Goal: Task Accomplishment & Management: Complete application form

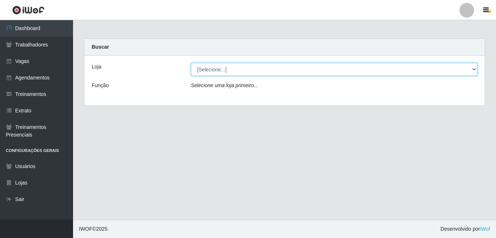
click at [257, 73] on select "[Selecione...] BL Importadora" at bounding box center [334, 69] width 287 height 13
select select "259"
click at [191, 63] on select "[Selecione...] BL Importadora" at bounding box center [334, 69] width 287 height 13
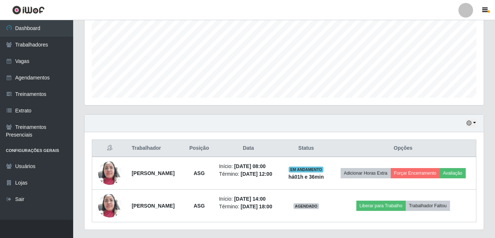
scroll to position [183, 0]
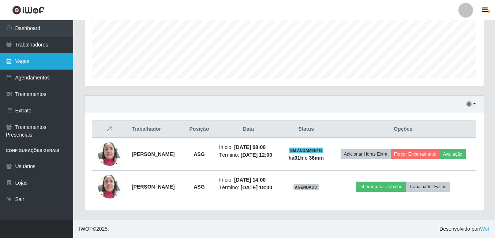
click at [24, 58] on link "Vagas" at bounding box center [36, 61] width 73 height 16
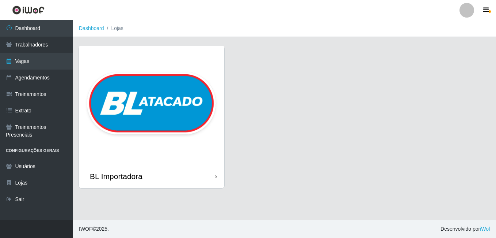
click at [186, 79] on img at bounding box center [151, 105] width 145 height 118
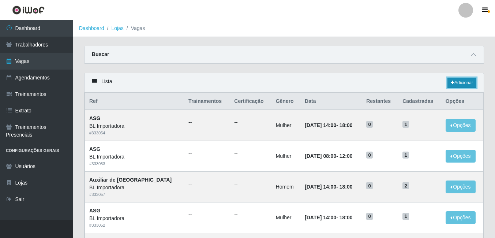
click at [466, 80] on link "Adicionar" at bounding box center [461, 82] width 29 height 10
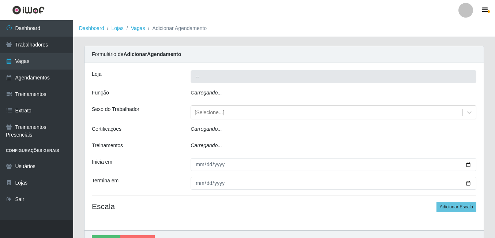
type input "BL Importadora"
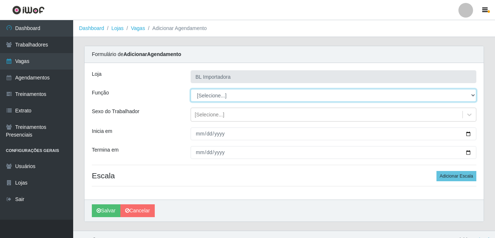
click at [219, 94] on select "[Selecione...] ASG ASG + ASG ++ Auxiliar Administrativo Auxiliar administrativo…" at bounding box center [332, 95] width 285 height 13
select select "16"
click at [190, 89] on select "[Selecione...] ASG ASG + ASG ++ Auxiliar Administrativo Auxiliar administrativo…" at bounding box center [332, 95] width 285 height 13
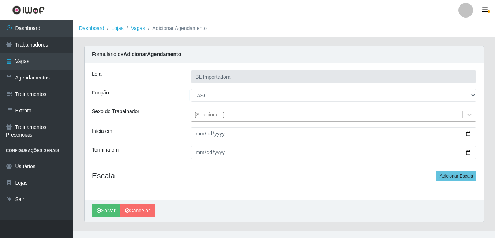
click at [257, 118] on div "[Selecione...]" at bounding box center [326, 115] width 271 height 12
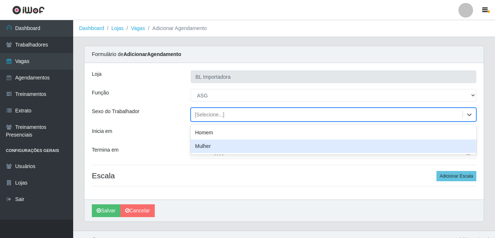
click at [201, 148] on div "Mulher" at bounding box center [332, 146] width 285 height 14
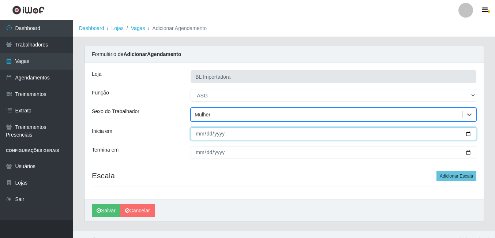
click at [201, 137] on input "Inicia em" at bounding box center [332, 133] width 285 height 13
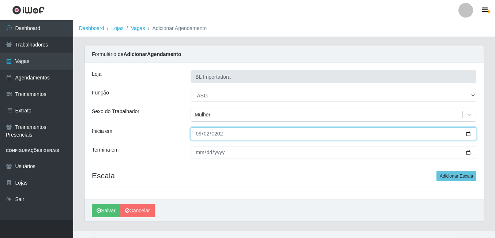
type input "[DATE]"
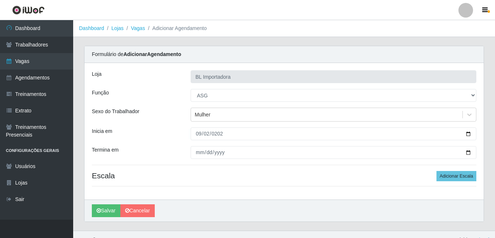
click at [204, 162] on div "Loja BL Importadora Função [Selecione...] ASG ASG + ASG ++ Auxiliar Administrat…" at bounding box center [283, 131] width 399 height 136
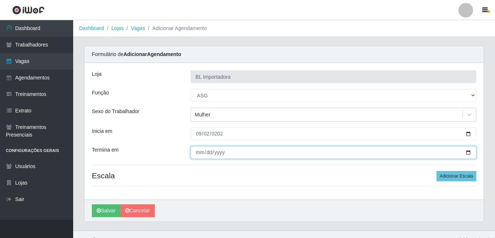
click at [201, 150] on input "Termina em" at bounding box center [332, 152] width 285 height 13
type input "[DATE]"
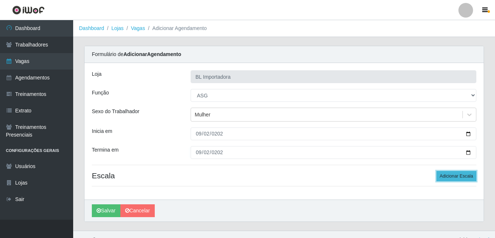
click at [464, 175] on button "Adicionar Escala" at bounding box center [456, 176] width 40 height 10
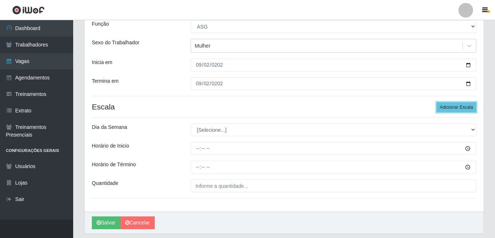
scroll to position [73, 0]
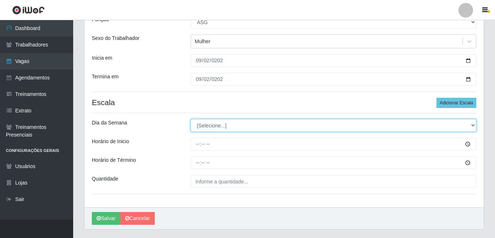
click at [206, 124] on select "[Selecione...] Segunda Terça Quarta Quinta Sexta Sábado Domingo" at bounding box center [332, 125] width 285 height 13
select select "2"
click at [190, 119] on select "[Selecione...] Segunda Terça Quarta Quinta Sexta Sábado Domingo" at bounding box center [332, 125] width 285 height 13
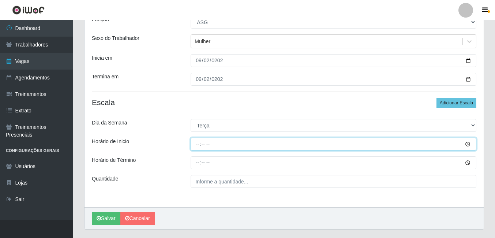
click at [204, 139] on input "Horário de Inicio" at bounding box center [332, 143] width 285 height 13
type input "08:02"
type input "08:00"
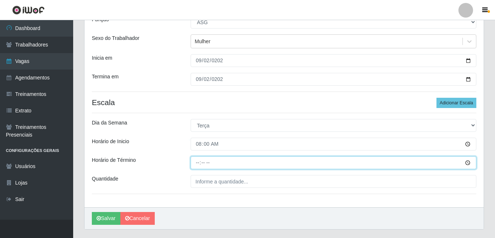
click at [199, 161] on input "Horário de Término" at bounding box center [332, 162] width 285 height 13
type input "12:00"
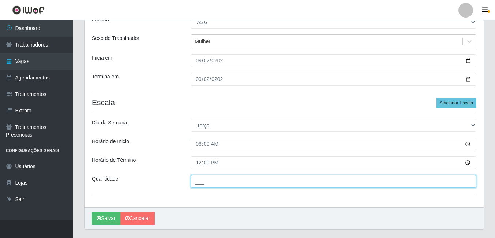
click at [200, 185] on input "___" at bounding box center [332, 181] width 285 height 13
type input "1__"
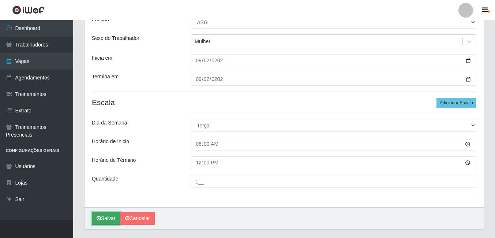
click at [112, 215] on button "Salvar" at bounding box center [106, 218] width 29 height 13
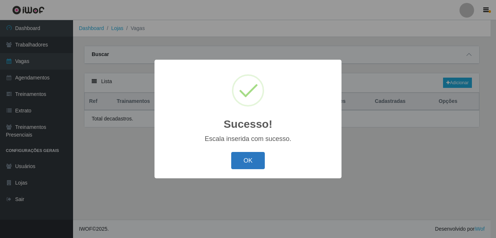
click at [249, 163] on button "OK" at bounding box center [248, 160] width 34 height 17
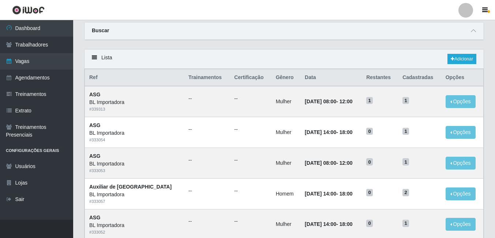
scroll to position [37, 0]
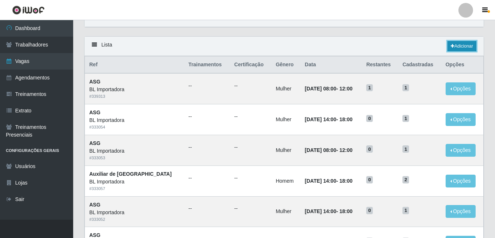
click at [469, 45] on link "Adicionar" at bounding box center [461, 46] width 29 height 10
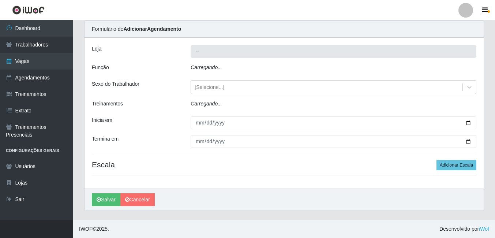
type input "BL Importadora"
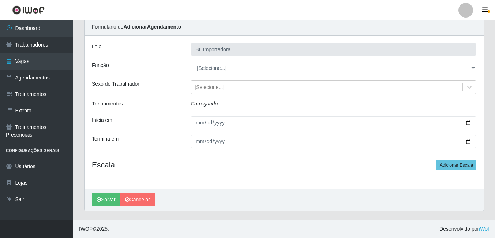
scroll to position [11, 0]
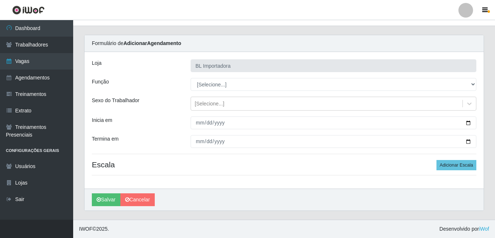
click at [207, 76] on div "Loja BL Importadora Função [Selecione...] ASG ASG + ASG ++ Auxiliar Administrat…" at bounding box center [283, 120] width 399 height 136
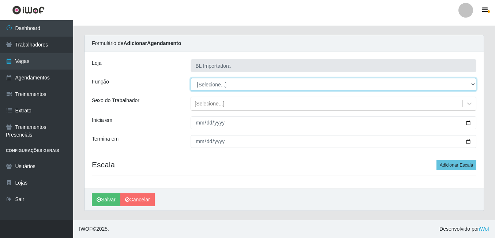
click at [207, 83] on select "[Selecione...] ASG ASG + ASG ++ Auxiliar Administrativo Auxiliar administrativo…" at bounding box center [332, 84] width 285 height 13
select select "16"
click at [190, 78] on select "[Selecione...] ASG ASG + ASG ++ Auxiliar Administrativo Auxiliar administrativo…" at bounding box center [332, 84] width 285 height 13
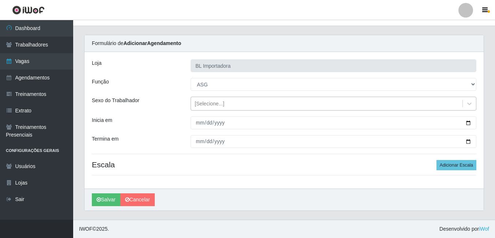
click at [207, 102] on div "[Selecione...]" at bounding box center [209, 104] width 30 height 8
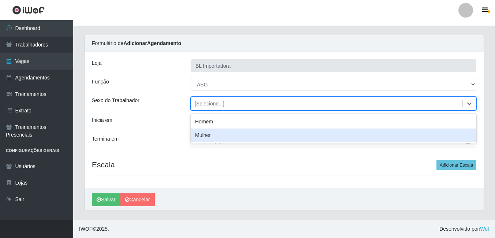
click at [205, 135] on div "Mulher" at bounding box center [332, 135] width 285 height 14
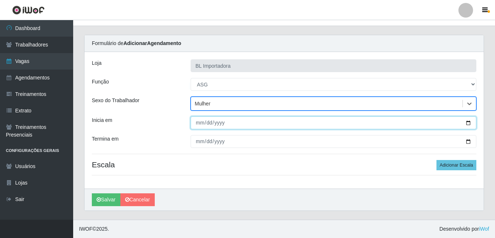
click at [200, 124] on input "Inicia em" at bounding box center [332, 122] width 285 height 13
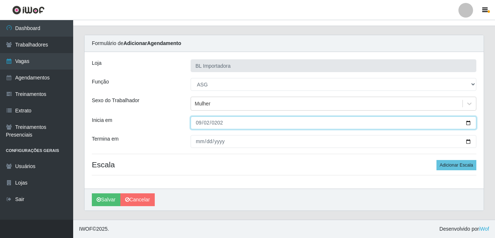
type input "[DATE]"
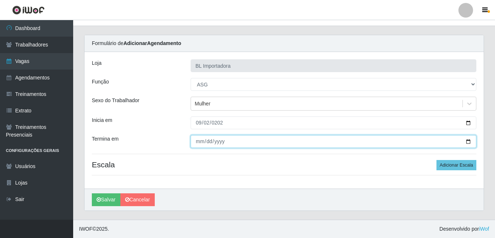
click at [200, 142] on input "Termina em" at bounding box center [332, 141] width 285 height 13
type input "[DATE]"
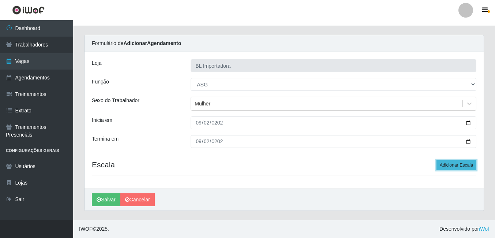
click at [446, 163] on button "Adicionar Escala" at bounding box center [456, 165] width 40 height 10
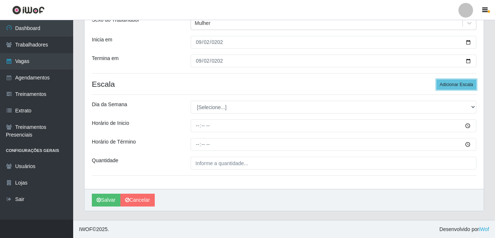
scroll to position [92, 0]
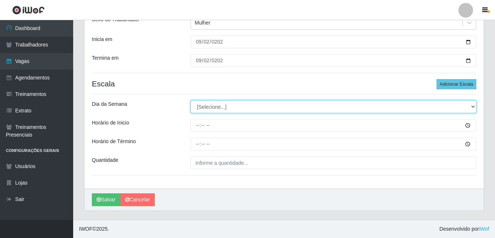
click at [208, 106] on select "[Selecione...] Segunda Terça Quarta Quinta Sexta Sábado Domingo" at bounding box center [332, 106] width 285 height 13
select select "2"
click at [190, 100] on select "[Selecione...] Segunda Terça Quarta Quinta Sexta Sábado Domingo" at bounding box center [332, 106] width 285 height 13
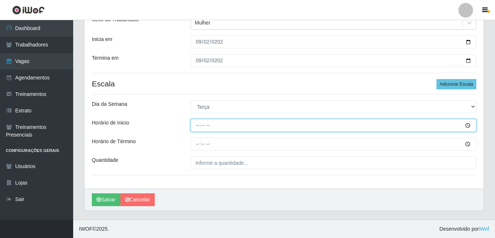
click at [200, 128] on input "Horário de Inicio" at bounding box center [332, 125] width 285 height 13
type input "14:00"
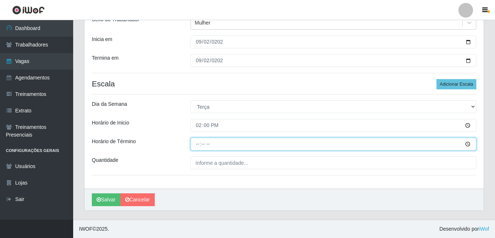
click at [198, 138] on input "Horário de Término" at bounding box center [332, 143] width 285 height 13
type input "18:00"
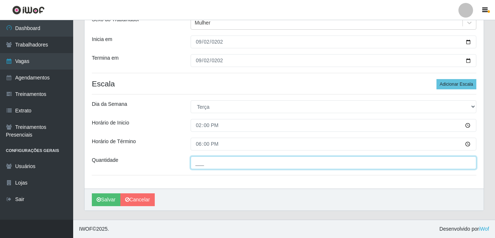
click at [200, 164] on input "___" at bounding box center [332, 162] width 285 height 13
type input "1__"
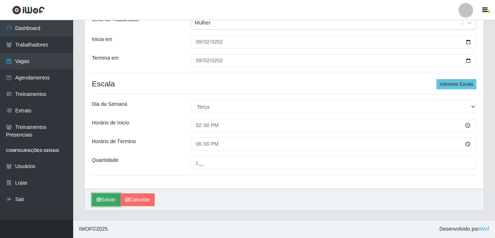
click at [112, 196] on button "Salvar" at bounding box center [106, 199] width 29 height 13
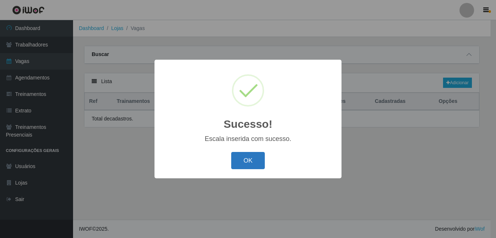
click at [258, 161] on button "OK" at bounding box center [248, 160] width 34 height 17
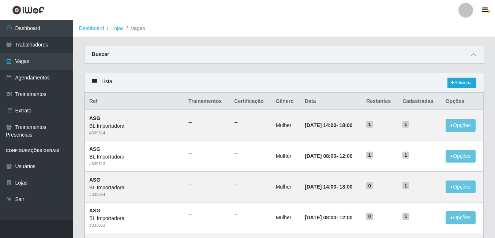
scroll to position [37, 0]
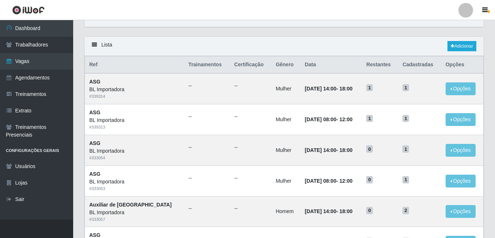
click at [315, 28] on div "Carregando... Buscar Início em Término em Função [Selecione...] ASG ASG + ASG +…" at bounding box center [284, 22] width 411 height 27
click at [472, 47] on link "Adicionar" at bounding box center [461, 46] width 29 height 10
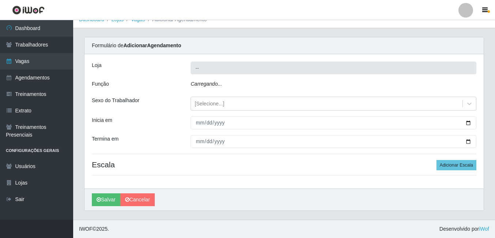
type input "BL Importadora"
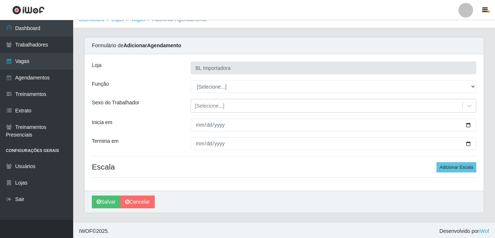
scroll to position [11, 0]
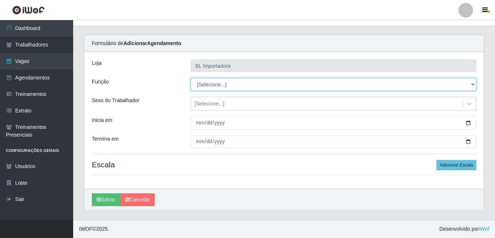
click at [225, 82] on select "[Selecione...] ASG ASG + ASG ++ Auxiliar Administrativo Auxiliar administrativo…" at bounding box center [332, 84] width 285 height 13
select select "16"
click at [190, 78] on select "[Selecione...] ASG ASG + ASG ++ Auxiliar Administrativo Auxiliar administrativo…" at bounding box center [332, 84] width 285 height 13
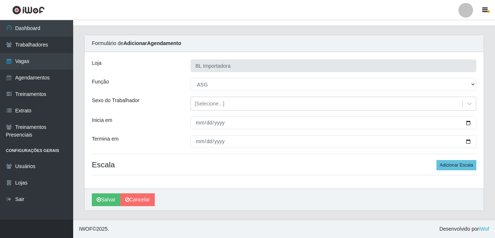
click at [203, 112] on div "Loja BL Importadora Função [Selecione...] ASG ASG + ASG ++ Auxiliar Administrat…" at bounding box center [283, 120] width 399 height 136
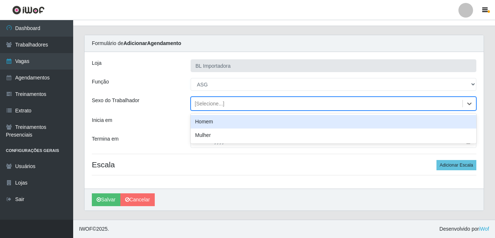
click at [208, 106] on div "[Selecione...]" at bounding box center [209, 104] width 30 height 8
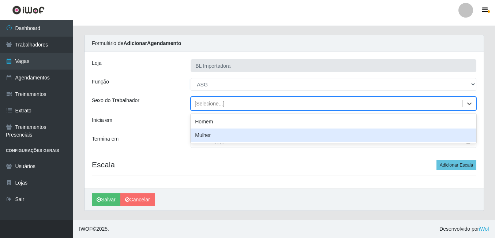
click at [203, 136] on div "Mulher" at bounding box center [332, 135] width 285 height 14
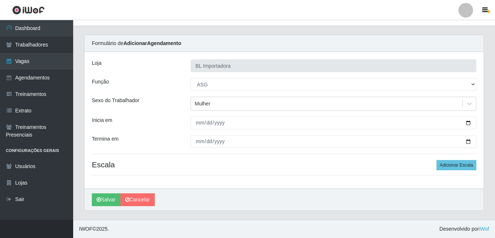
click at [460, 235] on footer "IWOF © 2025 . Desenvolvido por iWof" at bounding box center [283, 228] width 421 height 18
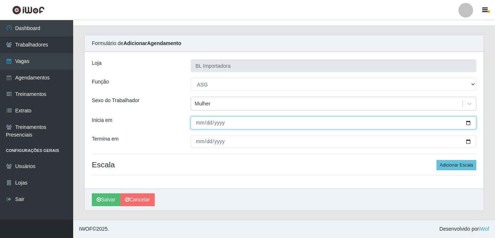
click at [199, 121] on input "Inicia em" at bounding box center [332, 122] width 285 height 13
type input "[DATE]"
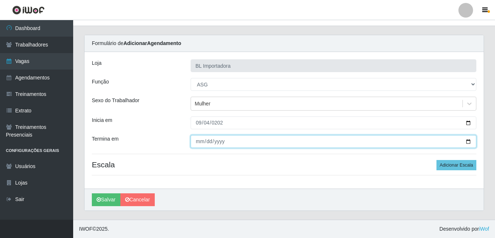
click at [199, 145] on input "Termina em" at bounding box center [332, 141] width 285 height 13
type input "[DATE]"
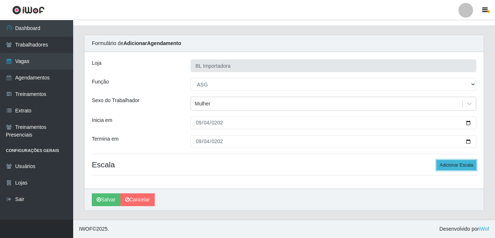
click at [450, 162] on button "Adicionar Escala" at bounding box center [456, 165] width 40 height 10
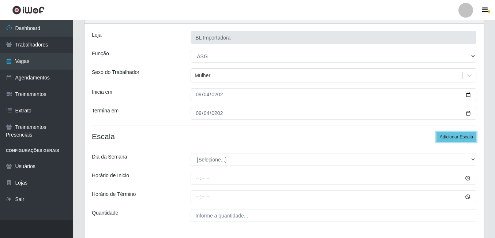
scroll to position [84, 0]
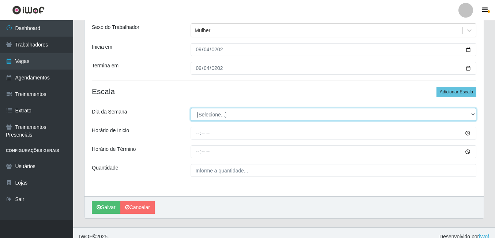
click at [207, 112] on select "[Selecione...] Segunda Terça Quarta Quinta Sexta Sábado Domingo" at bounding box center [332, 114] width 285 height 13
select select "4"
click at [190, 108] on select "[Selecione...] Segunda Terça Quarta Quinta Sexta Sábado Domingo" at bounding box center [332, 114] width 285 height 13
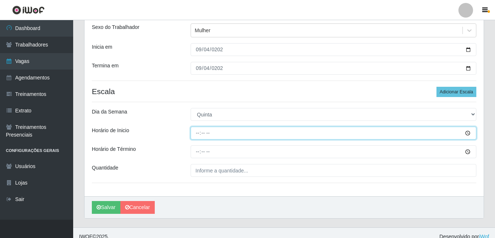
click at [198, 131] on input "Horário de Inicio" at bounding box center [332, 132] width 285 height 13
type input "08:00"
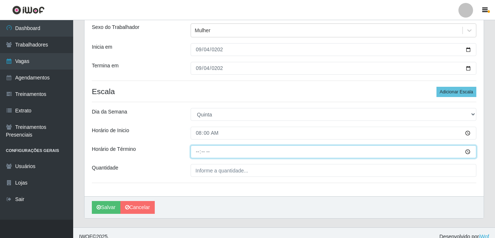
click at [193, 155] on input "Horário de Término" at bounding box center [332, 151] width 285 height 13
type input "12:00"
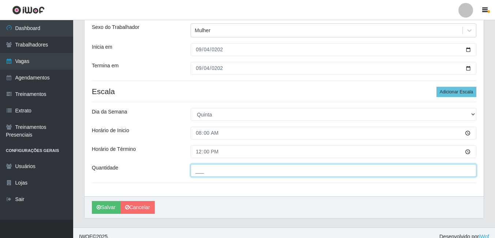
click at [201, 170] on input "___" at bounding box center [332, 170] width 285 height 13
type input "1__"
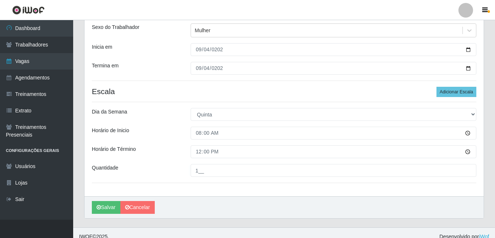
click at [88, 199] on div "[PERSON_NAME]" at bounding box center [283, 207] width 399 height 22
click at [94, 207] on button "Salvar" at bounding box center [106, 207] width 29 height 13
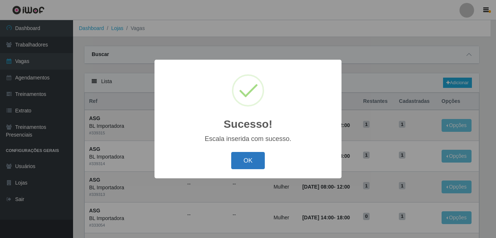
click at [249, 158] on button "OK" at bounding box center [248, 160] width 34 height 17
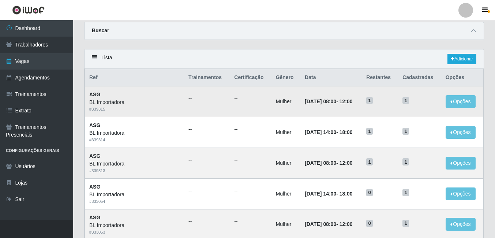
scroll to position [37, 0]
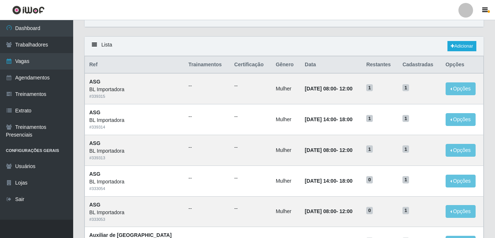
click at [297, 29] on div "Carregando... Buscar Início em Término em Função [Selecione...] ASG ASG + ASG +…" at bounding box center [284, 22] width 411 height 27
click at [458, 45] on link "Adicionar" at bounding box center [461, 46] width 29 height 10
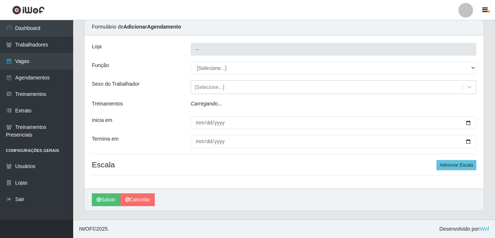
type input "BL Importadora"
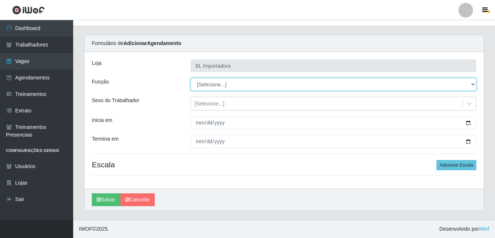
click at [202, 85] on select "[Selecione...] ASG ASG + ASG ++ Auxiliar Administrativo Auxiliar administrativo…" at bounding box center [332, 84] width 285 height 13
select select "16"
click at [190, 78] on select "[Selecione...] ASG ASG + ASG ++ Auxiliar Administrativo Auxiliar administrativo…" at bounding box center [332, 84] width 285 height 13
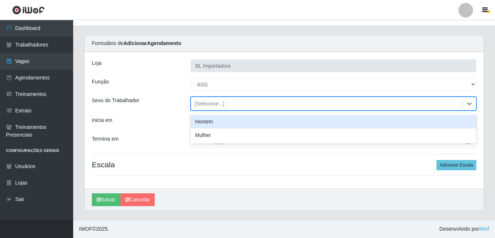
click at [208, 103] on div "[Selecione...]" at bounding box center [209, 104] width 30 height 8
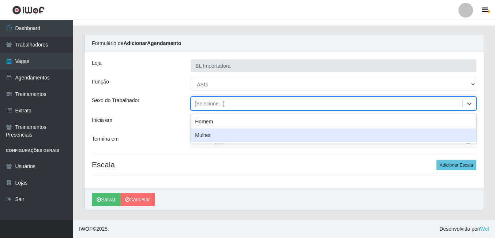
click at [213, 131] on div "Mulher" at bounding box center [332, 135] width 285 height 14
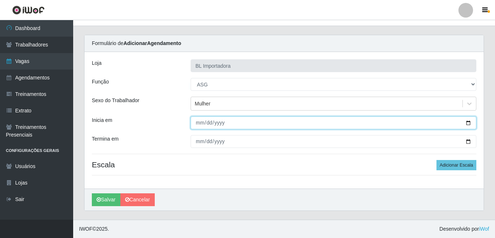
click at [197, 120] on input "Inicia em" at bounding box center [332, 122] width 285 height 13
click at [199, 122] on input "Inicia em" at bounding box center [332, 122] width 285 height 13
type input "[DATE]"
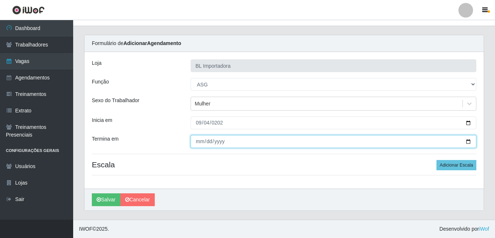
click at [200, 147] on input "Termina em" at bounding box center [332, 141] width 285 height 13
type input "[DATE]"
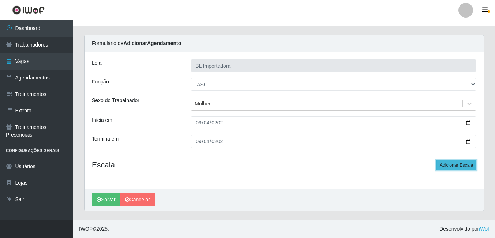
click at [444, 163] on button "Adicionar Escala" at bounding box center [456, 165] width 40 height 10
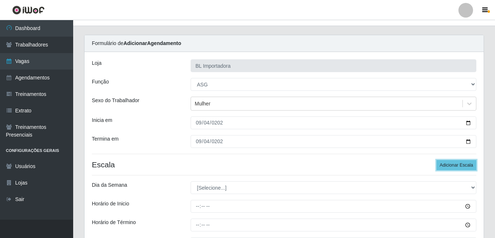
scroll to position [84, 0]
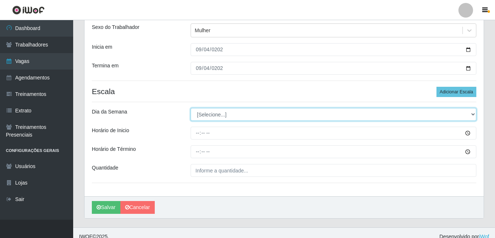
click at [229, 118] on select "[Selecione...] Segunda Terça Quarta Quinta Sexta Sábado Domingo" at bounding box center [332, 114] width 285 height 13
select select "4"
click at [190, 108] on select "[Selecione...] Segunda Terça Quarta Quinta Sexta Sábado Domingo" at bounding box center [332, 114] width 285 height 13
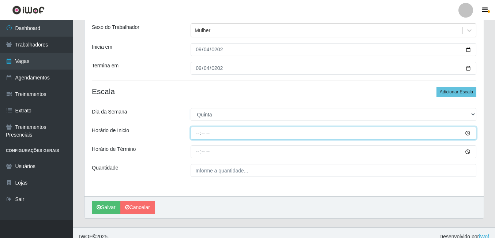
click at [198, 133] on input "Horário de Inicio" at bounding box center [332, 132] width 285 height 13
type input "14:00"
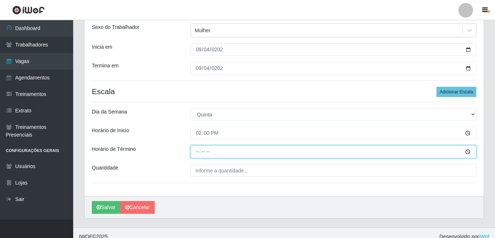
click at [203, 158] on input "Horário de Término" at bounding box center [332, 151] width 285 height 13
type input "18:00"
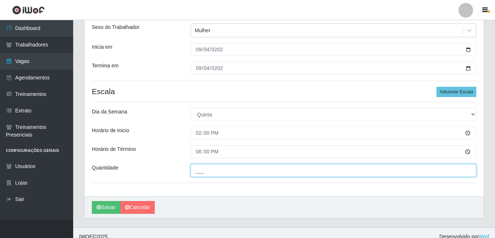
click at [203, 165] on input "___" at bounding box center [332, 170] width 285 height 13
type input "1__"
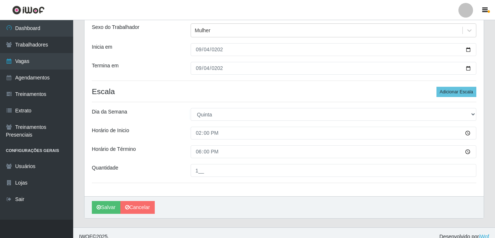
click at [219, 194] on div "Loja BL Importadora Função [Selecione...] ASG ASG + ASG ++ Auxiliar Administrat…" at bounding box center [283, 87] width 399 height 217
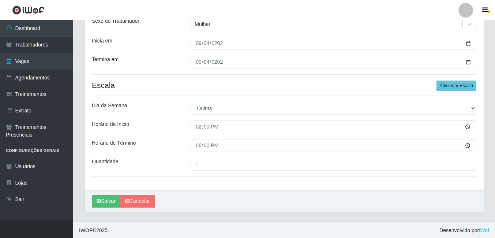
scroll to position [92, 0]
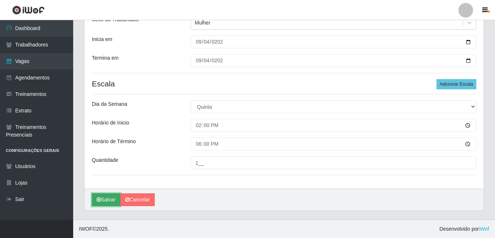
click at [106, 199] on button "Salvar" at bounding box center [106, 199] width 29 height 13
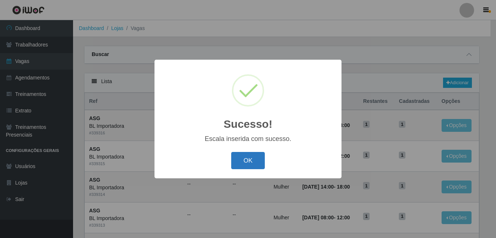
click at [255, 159] on button "OK" at bounding box center [248, 160] width 34 height 17
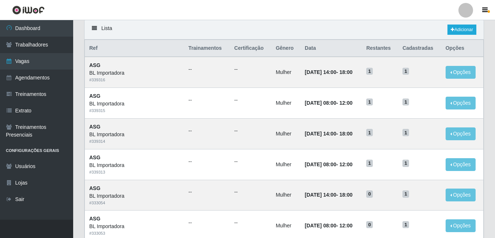
scroll to position [37, 0]
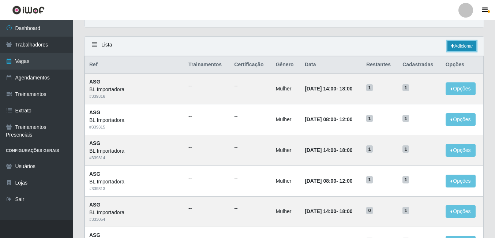
click at [457, 50] on link "Adicionar" at bounding box center [461, 46] width 29 height 10
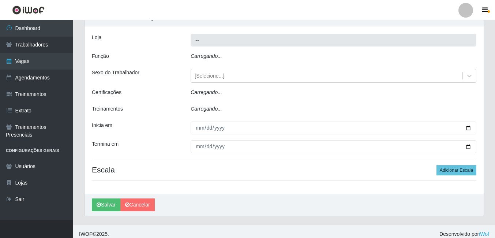
type input "BL Importadora"
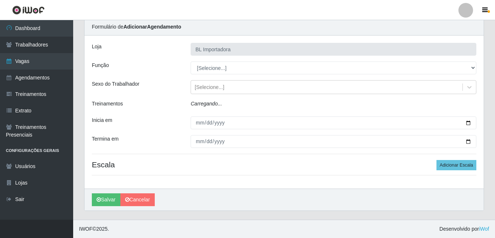
scroll to position [11, 0]
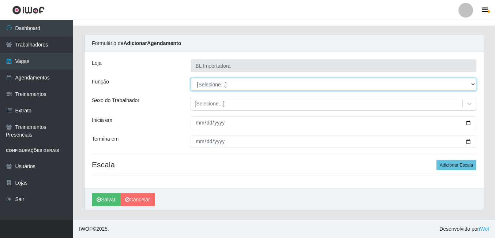
drag, startPoint x: 236, startPoint y: 87, endPoint x: 232, endPoint y: 91, distance: 6.2
click at [236, 87] on select "[Selecione...] ASG ASG + ASG ++ Auxiliar Administrativo Auxiliar administrativo…" at bounding box center [332, 84] width 285 height 13
select select "75"
click at [190, 78] on select "[Selecione...] ASG ASG + ASG ++ Auxiliar Administrativo Auxiliar administrativo…" at bounding box center [332, 84] width 285 height 13
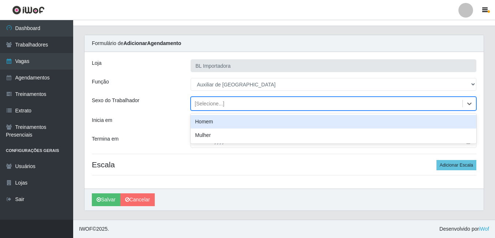
click at [198, 109] on div "[Selecione...]" at bounding box center [326, 104] width 271 height 12
click at [201, 120] on div "Homem" at bounding box center [332, 122] width 285 height 14
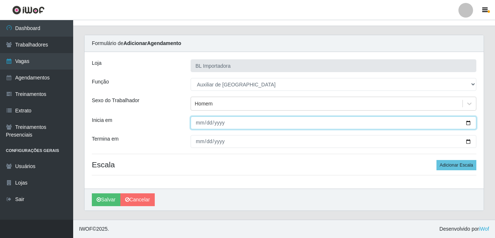
click at [195, 123] on input "Inicia em" at bounding box center [332, 122] width 285 height 13
type input "[DATE]"
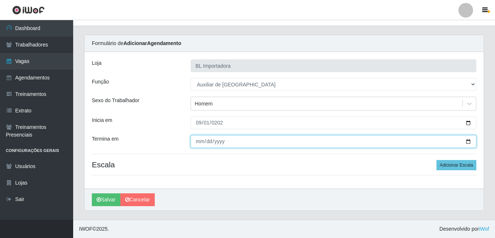
click at [196, 143] on input "Termina em" at bounding box center [332, 141] width 285 height 13
type input "[DATE]"
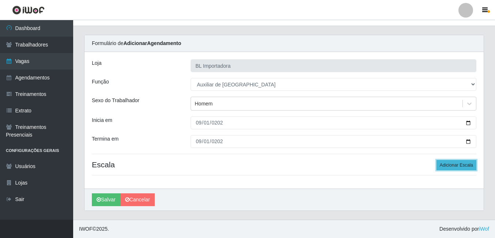
click at [461, 162] on button "Adicionar Escala" at bounding box center [456, 165] width 40 height 10
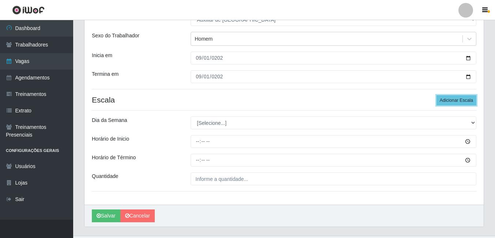
scroll to position [84, 0]
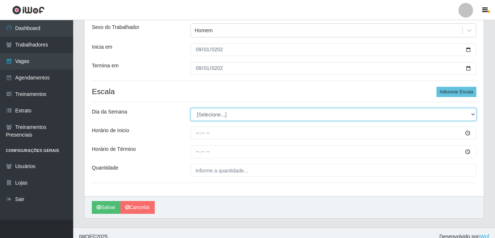
click at [249, 121] on select "[Selecione...] Segunda Terça Quarta Quinta Sexta Sábado Domingo" at bounding box center [332, 114] width 285 height 13
select select "1"
click at [190, 108] on select "[Selecione...] Segunda Terça Quarta Quinta Sexta Sábado Domingo" at bounding box center [332, 114] width 285 height 13
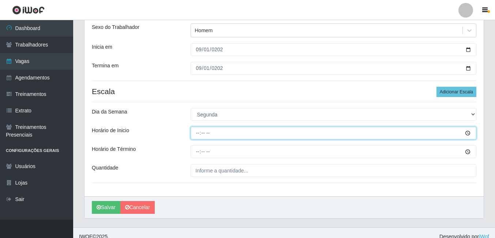
click at [194, 133] on input "Horário de Inicio" at bounding box center [332, 132] width 285 height 13
type input "14:00"
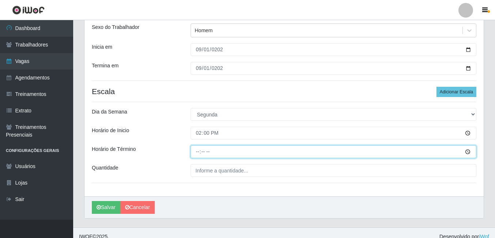
click at [194, 151] on input "Horário de Término" at bounding box center [332, 151] width 285 height 13
type input "18:00"
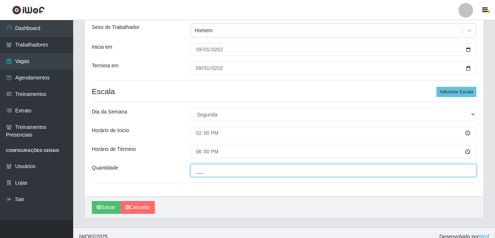
drag, startPoint x: 198, startPoint y: 169, endPoint x: 199, endPoint y: 176, distance: 7.3
click at [198, 169] on input "___" at bounding box center [332, 170] width 285 height 13
type input "2__"
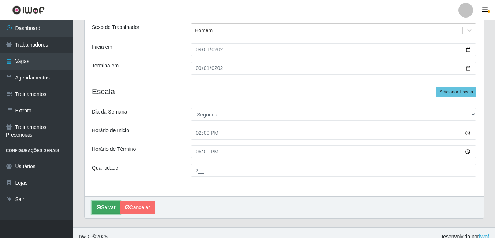
click at [101, 206] on button "Salvar" at bounding box center [106, 207] width 29 height 13
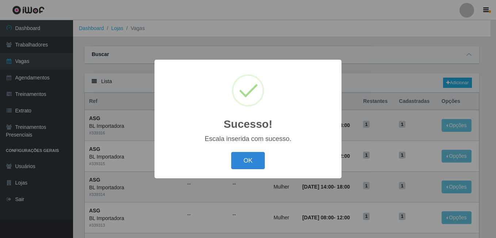
drag, startPoint x: 196, startPoint y: 174, endPoint x: 241, endPoint y: 170, distance: 45.1
click at [198, 174] on div "Sucesso! × Escala inserida com sucesso. OK Cancel" at bounding box center [248, 119] width 187 height 118
click at [248, 170] on div "OK Cancel" at bounding box center [248, 160] width 173 height 21
click at [251, 162] on button "OK" at bounding box center [248, 160] width 34 height 17
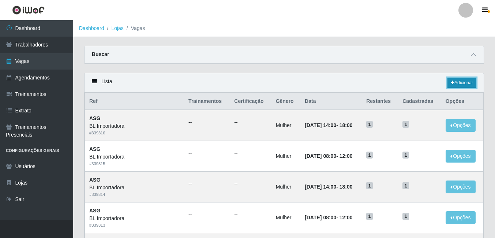
click at [461, 85] on link "Adicionar" at bounding box center [461, 82] width 29 height 10
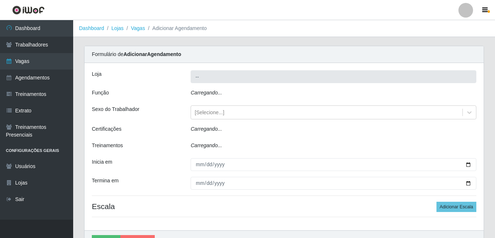
type input "BL Importadora"
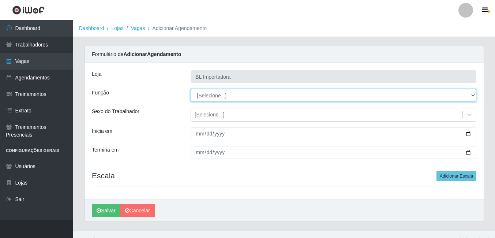
click at [195, 94] on select "[Selecione...] ASG ASG + ASG ++ Auxiliar Administrativo Auxiliar administrativo…" at bounding box center [332, 95] width 285 height 13
select select "75"
click at [190, 89] on select "[Selecione...] ASG ASG + ASG ++ Auxiliar Administrativo Auxiliar administrativo…" at bounding box center [332, 95] width 285 height 13
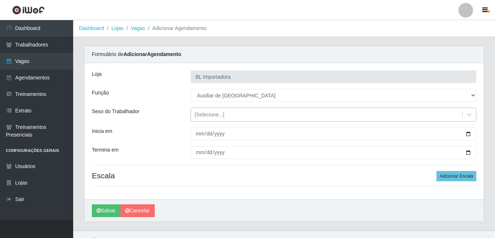
click at [195, 120] on div "[Selecione...]" at bounding box center [326, 115] width 271 height 12
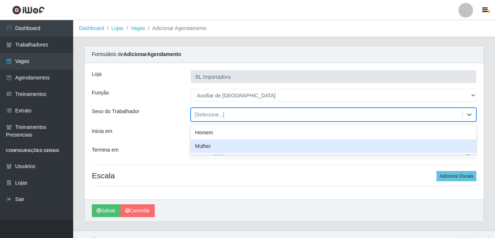
click at [205, 132] on div "Homem" at bounding box center [332, 133] width 285 height 14
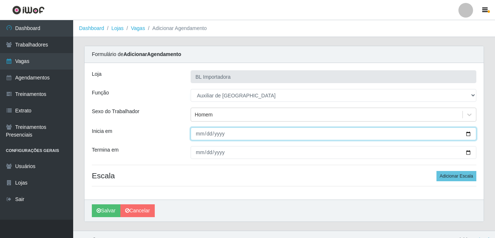
click at [201, 137] on input "Inicia em" at bounding box center [332, 133] width 285 height 13
click at [202, 132] on input "Inicia em" at bounding box center [332, 133] width 285 height 13
type input "[DATE]"
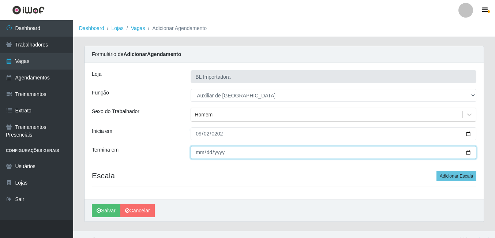
click at [199, 153] on input "Termina em" at bounding box center [332, 152] width 285 height 13
type input "[DATE]"
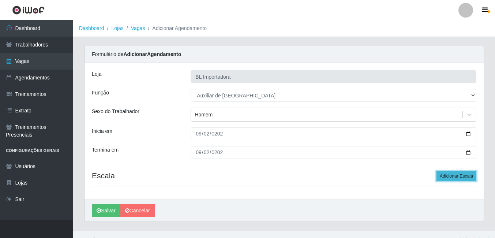
click at [439, 173] on button "Adicionar Escala" at bounding box center [456, 176] width 40 height 10
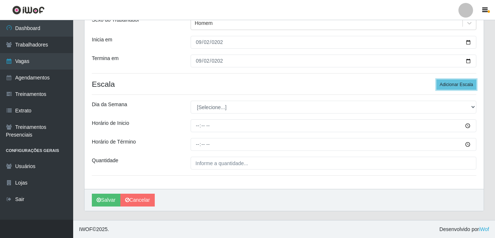
scroll to position [92, 0]
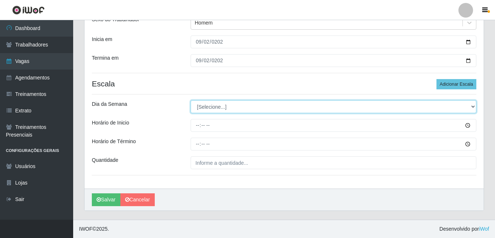
drag, startPoint x: 215, startPoint y: 106, endPoint x: 215, endPoint y: 112, distance: 6.2
click at [215, 106] on select "[Selecione...] Segunda Terça Quarta Quinta Sexta Sábado Domingo" at bounding box center [332, 106] width 285 height 13
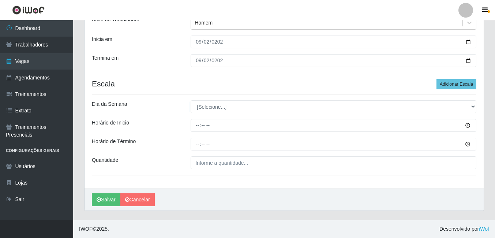
click at [219, 95] on div "Loja BL Importadora Função [Selecione...] ASG ASG + ASG ++ Auxiliar Administrat…" at bounding box center [283, 79] width 399 height 217
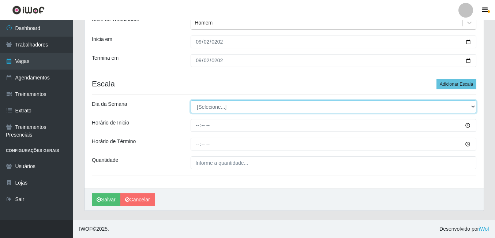
drag, startPoint x: 220, startPoint y: 109, endPoint x: 220, endPoint y: 114, distance: 4.8
click at [220, 109] on select "[Selecione...] Segunda Terça Quarta Quinta Sexta Sábado Domingo" at bounding box center [332, 106] width 285 height 13
select select "2"
click at [190, 100] on select "[Selecione...] Segunda Terça Quarta Quinta Sexta Sábado Domingo" at bounding box center [332, 106] width 285 height 13
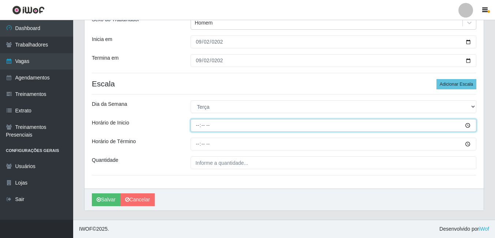
click at [195, 130] on input "Horário de Inicio" at bounding box center [332, 125] width 285 height 13
type input "14:00"
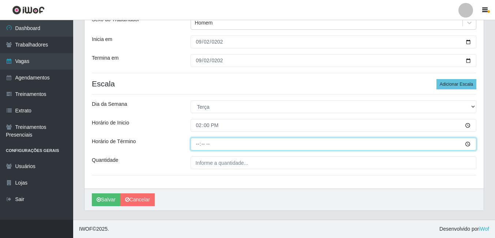
click at [201, 148] on input "Horário de Término" at bounding box center [332, 143] width 285 height 13
type input "18:00"
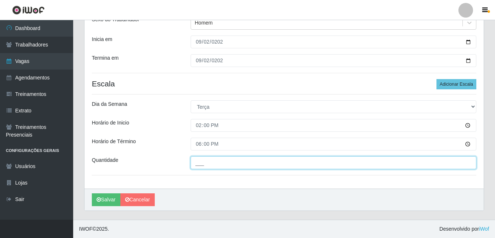
click at [201, 169] on input "___" at bounding box center [332, 162] width 285 height 13
type input "1__"
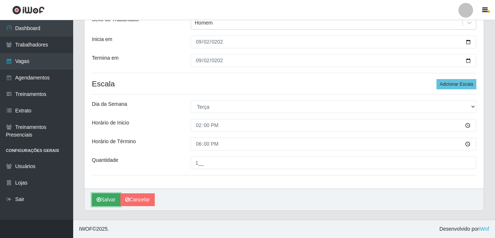
click at [116, 196] on button "Salvar" at bounding box center [106, 199] width 29 height 13
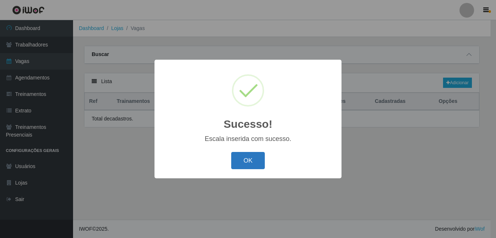
click at [254, 168] on button "OK" at bounding box center [248, 160] width 34 height 17
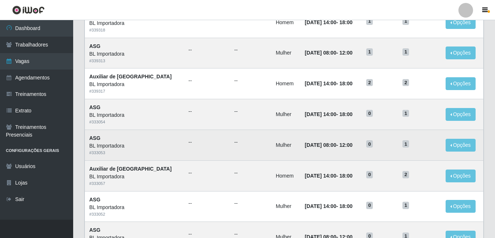
scroll to position [183, 0]
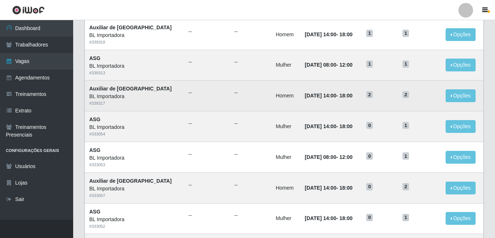
click at [300, 101] on td "[DATE] 14:00 - 18:00" at bounding box center [330, 95] width 61 height 31
click at [317, 101] on td "[DATE] 14:00 - 18:00" at bounding box center [330, 95] width 61 height 31
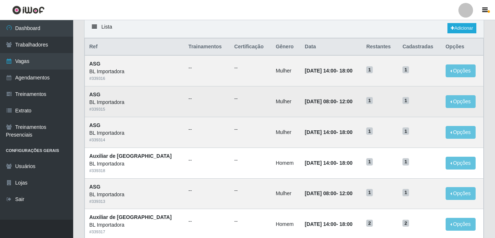
scroll to position [37, 0]
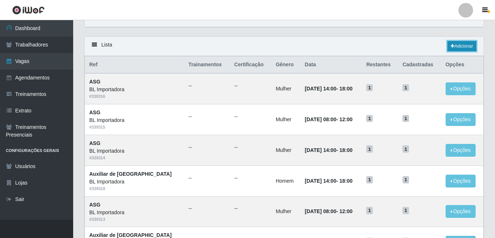
click at [449, 44] on link "Adicionar" at bounding box center [461, 46] width 29 height 10
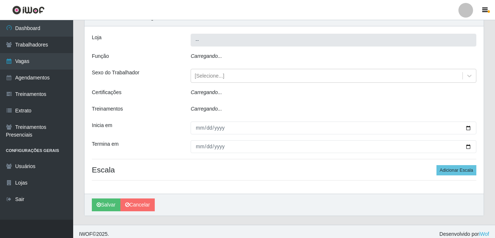
type input "BL Importadora"
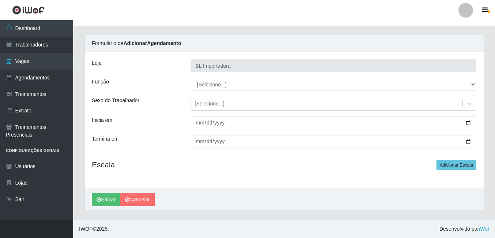
scroll to position [11, 0]
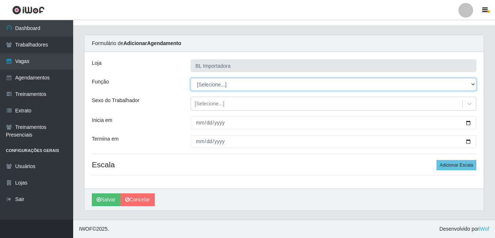
click at [215, 82] on select "[Selecione...] ASG ASG + ASG ++ Auxiliar Administrativo Auxiliar administrativo…" at bounding box center [332, 84] width 285 height 13
select select "75"
click at [190, 78] on select "[Selecione...] ASG ASG + ASG ++ Auxiliar Administrativo Auxiliar administrativo…" at bounding box center [332, 84] width 285 height 13
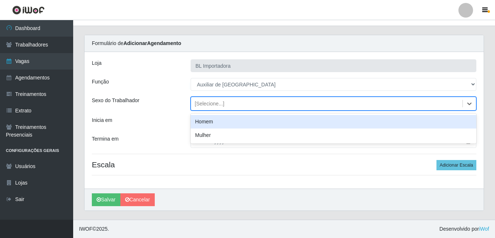
click at [212, 100] on div "[Selecione...]" at bounding box center [209, 104] width 30 height 8
click at [212, 122] on div "Homem" at bounding box center [332, 122] width 285 height 14
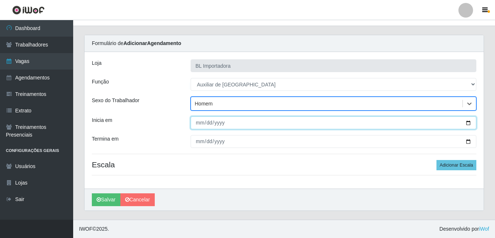
click at [198, 125] on input "Inicia em" at bounding box center [332, 122] width 285 height 13
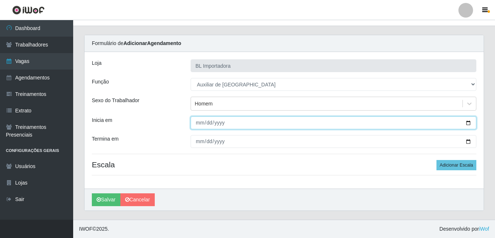
click at [199, 124] on input "Inicia em" at bounding box center [332, 122] width 285 height 13
type input "[DATE]"
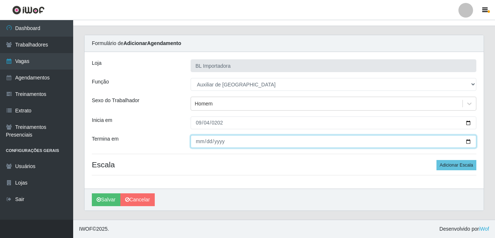
click at [198, 141] on input "Termina em" at bounding box center [332, 141] width 285 height 13
type input "[DATE]"
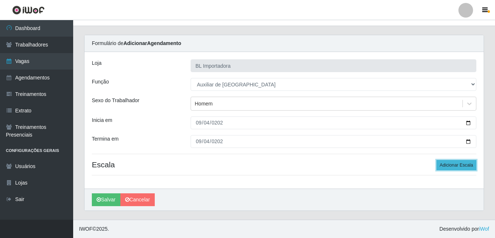
click at [462, 167] on button "Adicionar Escala" at bounding box center [456, 165] width 40 height 10
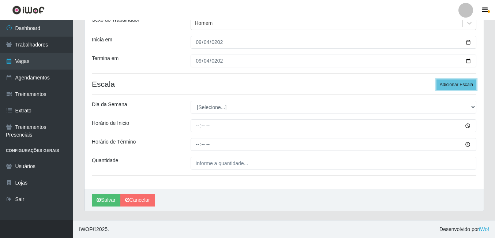
scroll to position [92, 0]
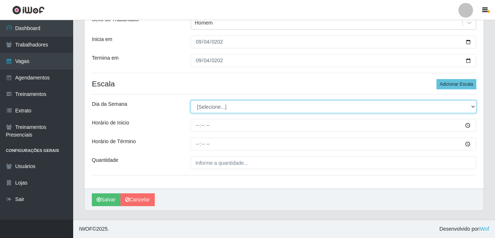
click at [216, 113] on select "[Selecione...] Segunda Terça Quarta Quinta Sexta Sábado Domingo" at bounding box center [332, 106] width 285 height 13
select select "4"
click at [190, 100] on select "[Selecione...] Segunda Terça Quarta Quinta Sexta Sábado Domingo" at bounding box center [332, 106] width 285 height 13
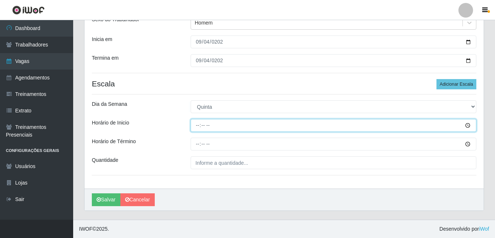
click at [193, 125] on input "Horário de Inicio" at bounding box center [332, 125] width 285 height 13
type input "14:00"
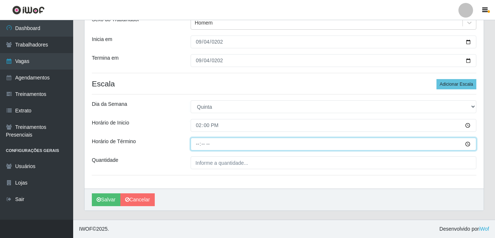
click at [198, 144] on input "Horário de Término" at bounding box center [332, 143] width 285 height 13
type input "18:00"
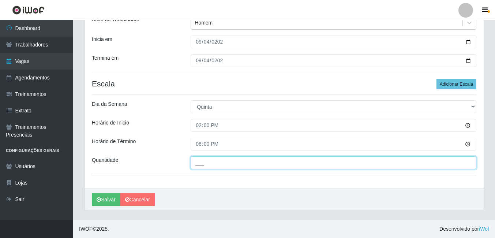
drag, startPoint x: 207, startPoint y: 157, endPoint x: 210, endPoint y: 166, distance: 9.2
click at [207, 157] on input "___" at bounding box center [332, 162] width 285 height 13
type input "2__"
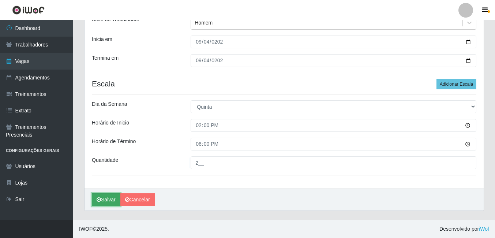
click at [100, 195] on button "Salvar" at bounding box center [106, 199] width 29 height 13
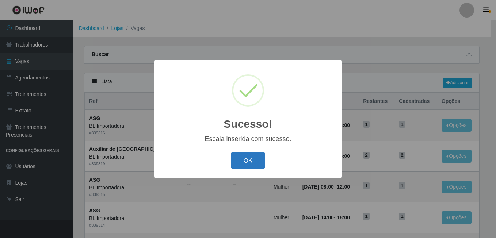
click at [246, 161] on button "OK" at bounding box center [248, 160] width 34 height 17
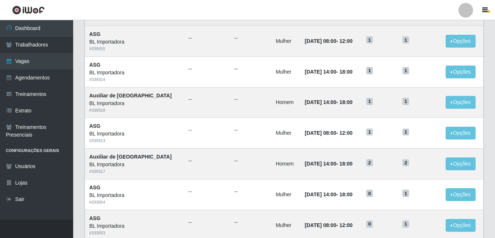
scroll to position [146, 0]
